Goal: Transaction & Acquisition: Purchase product/service

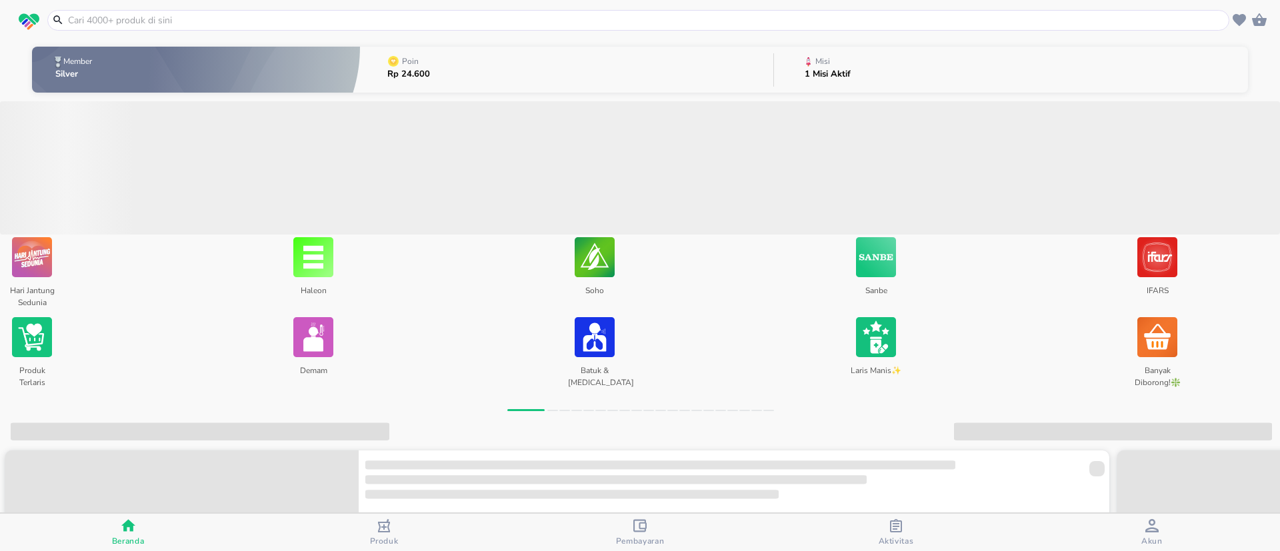
click at [201, 21] on input "text" at bounding box center [647, 20] width 1160 height 14
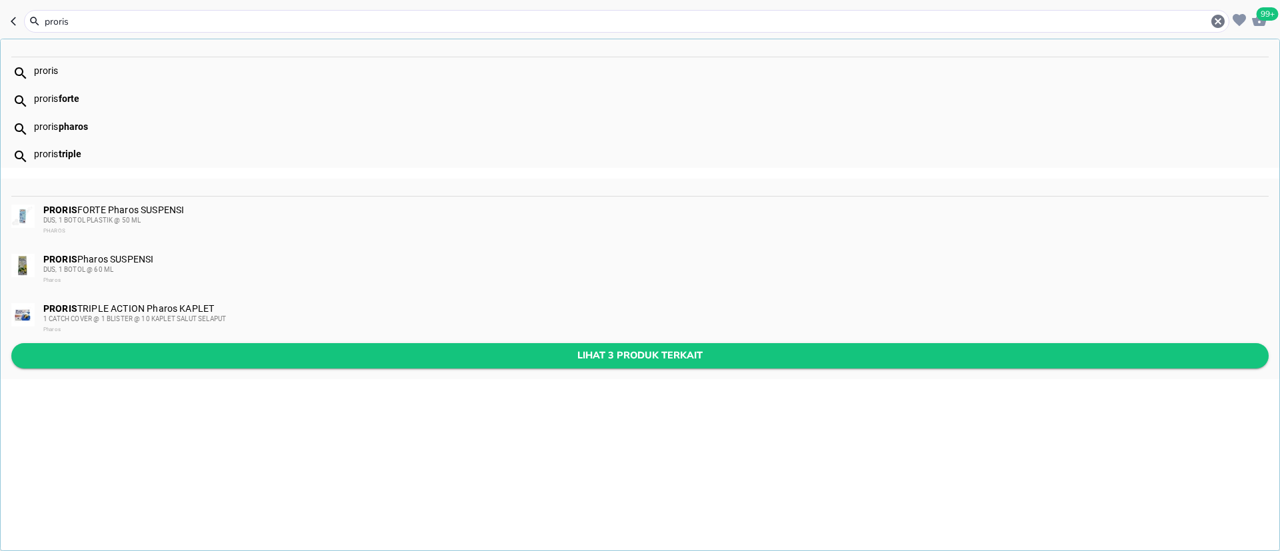
type input "proris"
click at [225, 343] on button "Lihat 3 produk terkait" at bounding box center [640, 355] width 1258 height 25
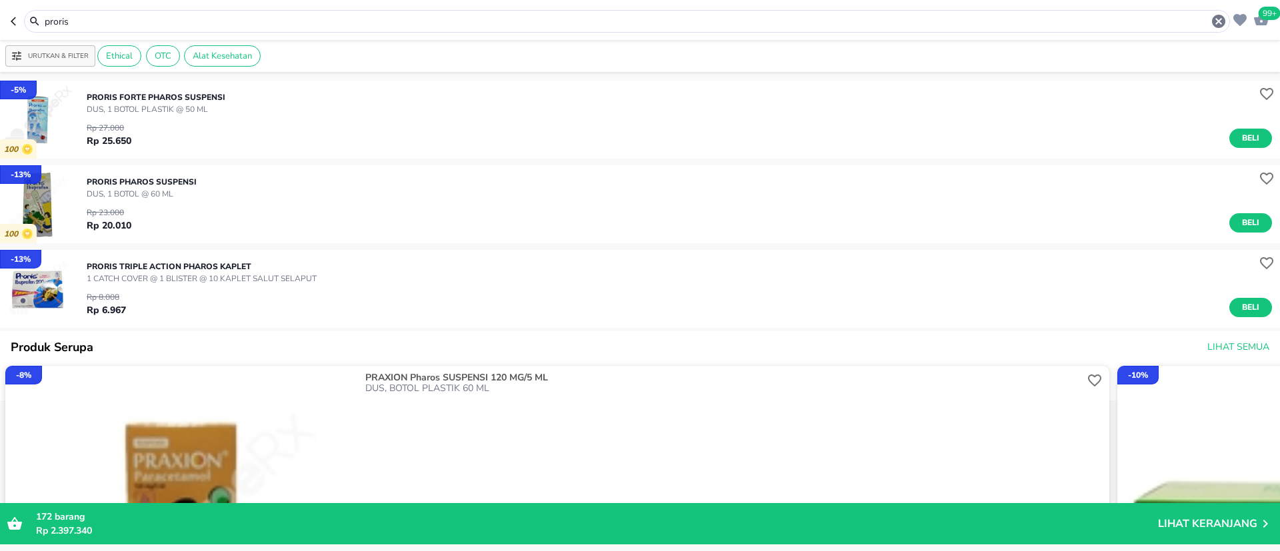
click at [55, 26] on input "proris" at bounding box center [627, 22] width 1168 height 14
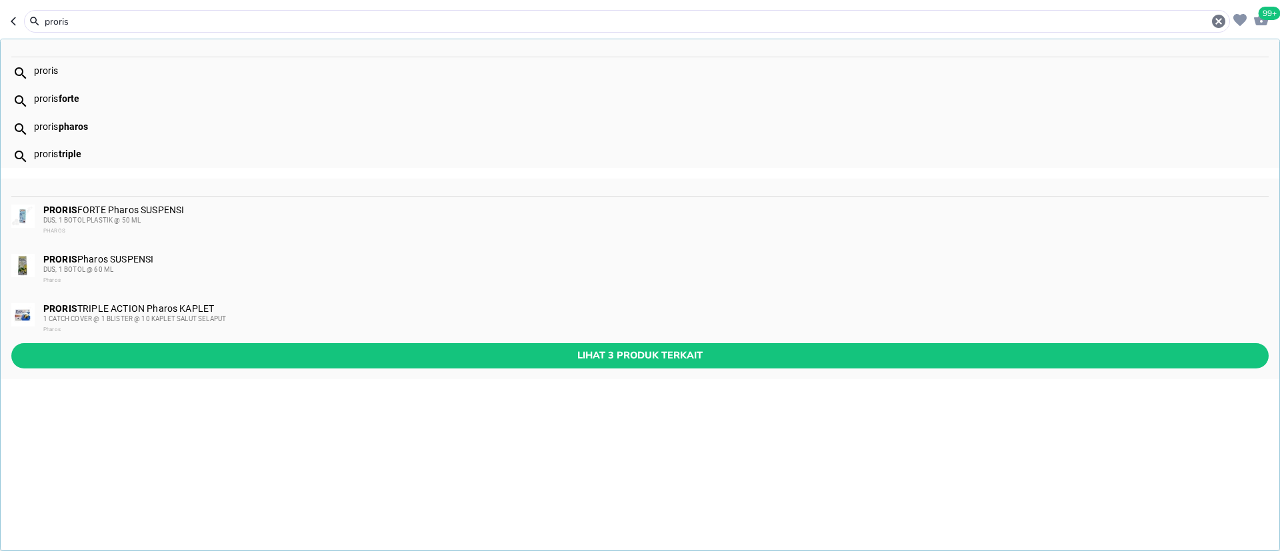
click at [55, 26] on input "proris" at bounding box center [627, 22] width 1168 height 14
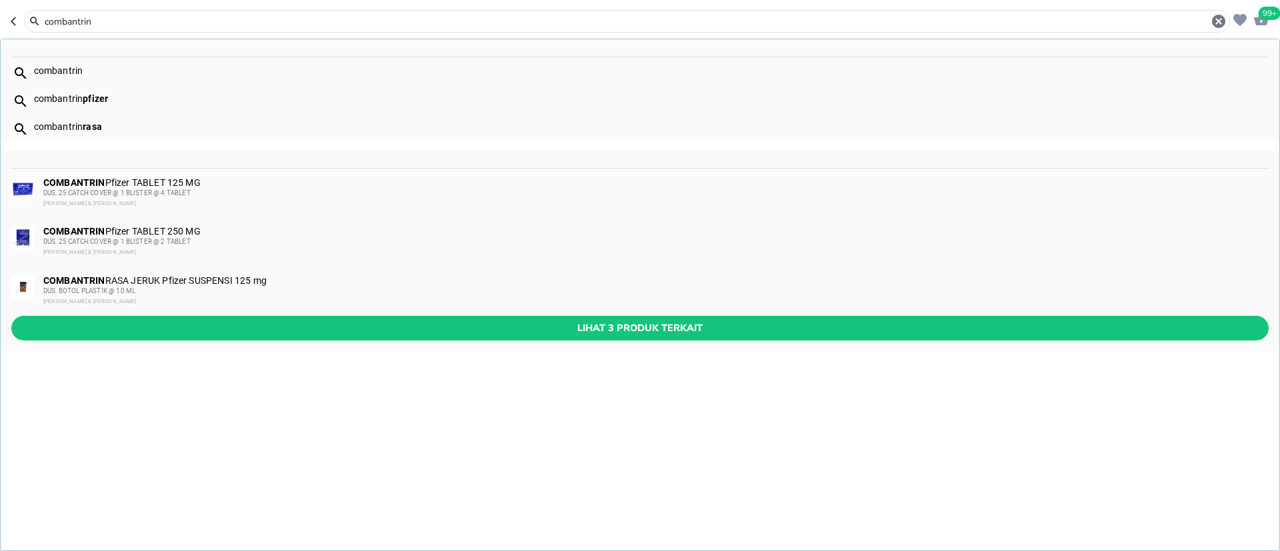
type input "combantrin"
click at [245, 341] on div "Lihat 3 produk terkait" at bounding box center [640, 333] width 1279 height 35
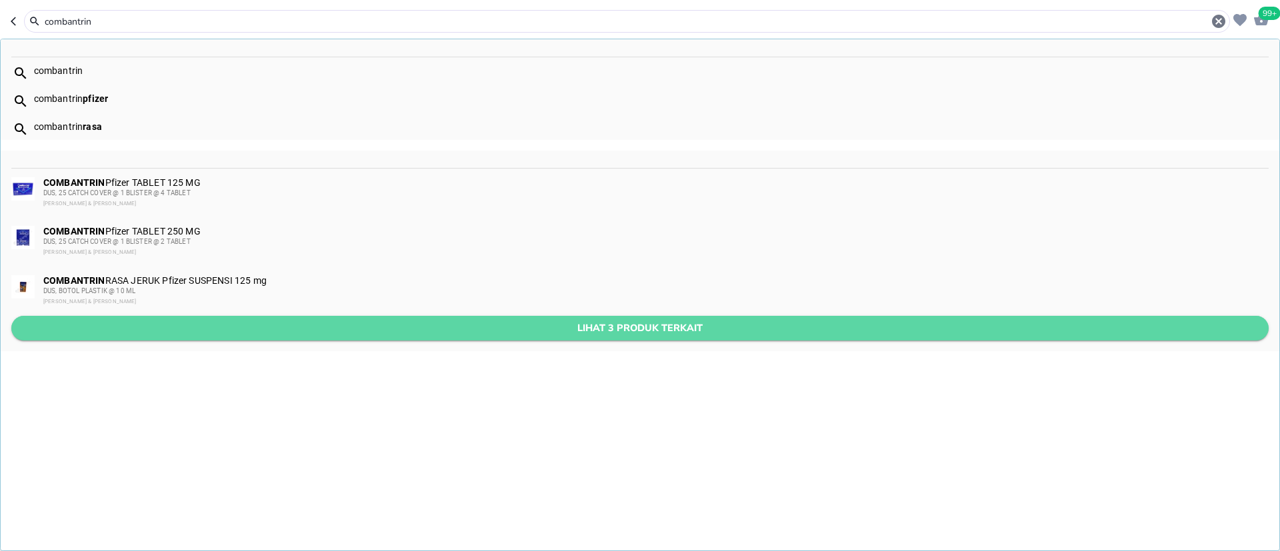
click at [246, 333] on span "Lihat 3 produk terkait" at bounding box center [640, 328] width 1236 height 17
